Goal: Information Seeking & Learning: Learn about a topic

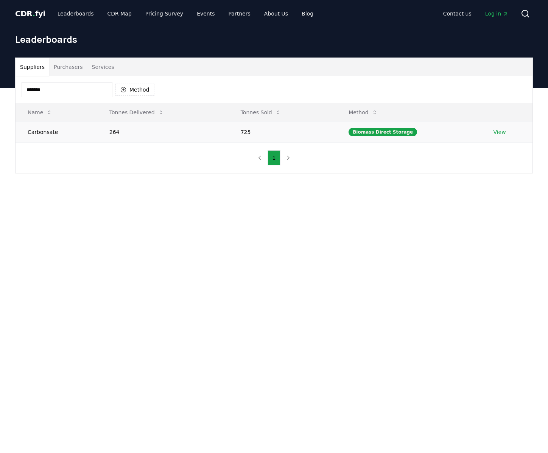
type input "*******"
click at [494, 135] on link "View" at bounding box center [499, 132] width 12 height 8
click at [495, 132] on link "View" at bounding box center [499, 132] width 12 height 8
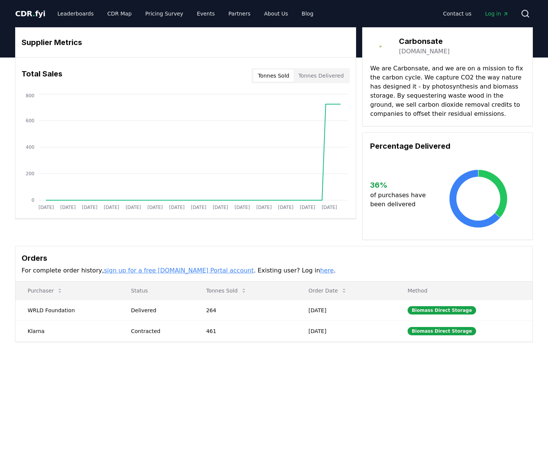
click at [495, 132] on div "Carbonsate [DOMAIN_NAME] We are Carbonsate, and we are on a mission to fix the …" at bounding box center [447, 133] width 171 height 213
